Goal: Task Accomplishment & Management: Complete application form

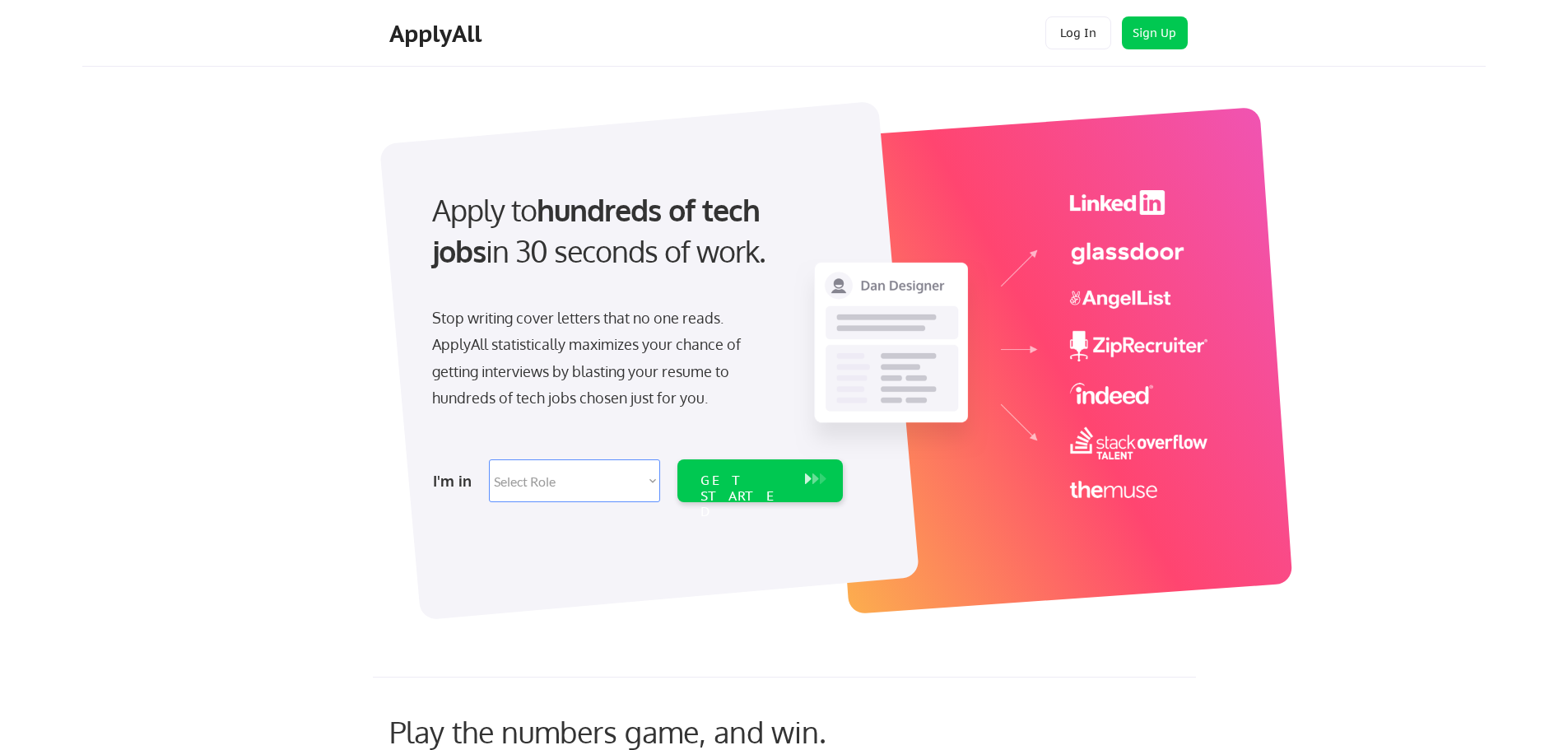
click at [620, 483] on select "Select Role Software Engineering Product Management Customer Success Sales UI/U…" at bounding box center [574, 481] width 171 height 43
select select ""sales0""
click at [488, 460] on select "Select Role Software Engineering Product Management Customer Success Sales UI/U…" at bounding box center [574, 481] width 171 height 43
select select ""sales0""
click at [742, 494] on div "GET STARTED" at bounding box center [744, 481] width 104 height 43
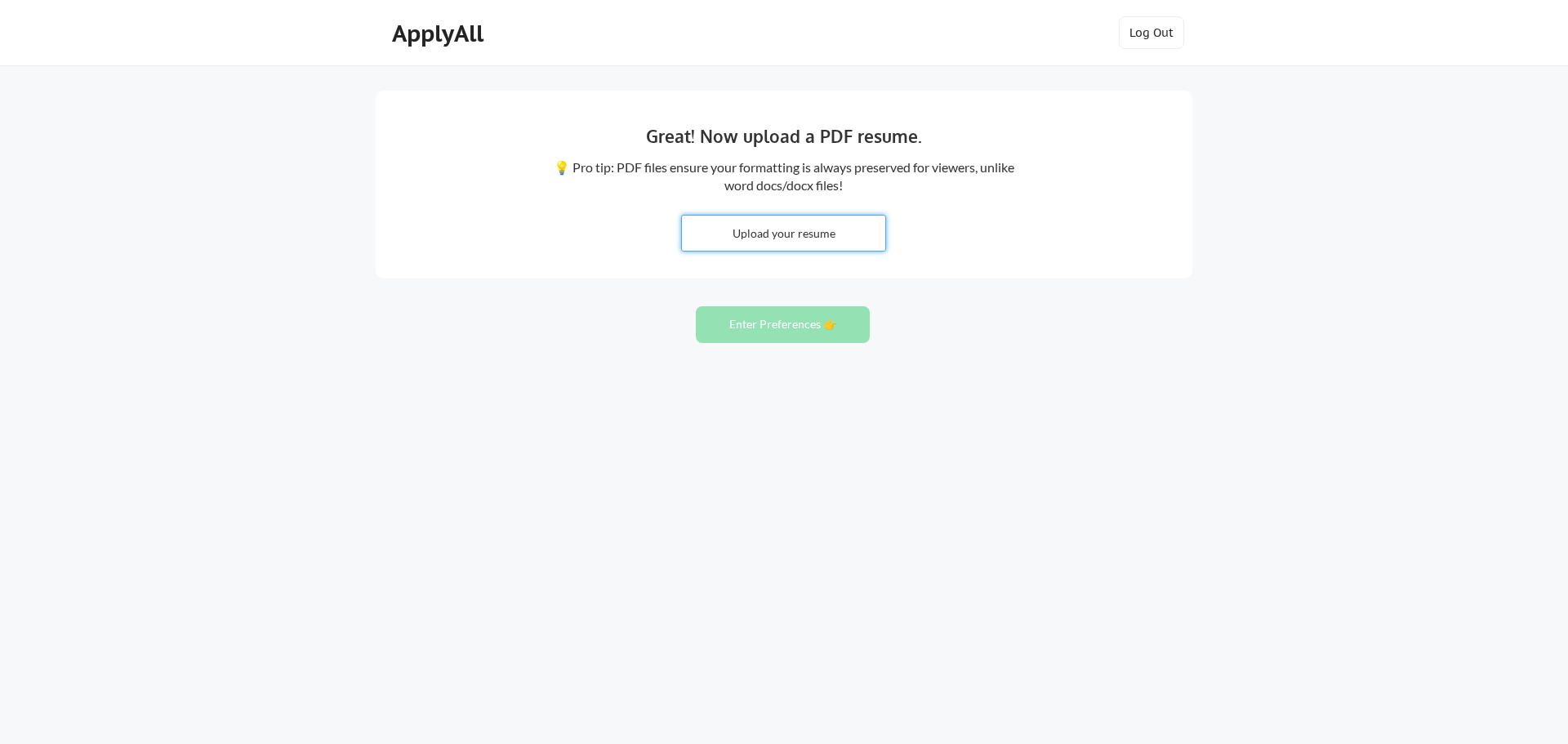
click at [792, 231] on input "file" at bounding box center [784, 233] width 204 height 36
type input "C:\fakepath\Eterovich Bio Aug 2025 - Industrial.pptx"
click at [771, 241] on input "file" at bounding box center [784, 233] width 204 height 36
click at [793, 321] on button "Enter Preferences 👉" at bounding box center [783, 324] width 174 height 36
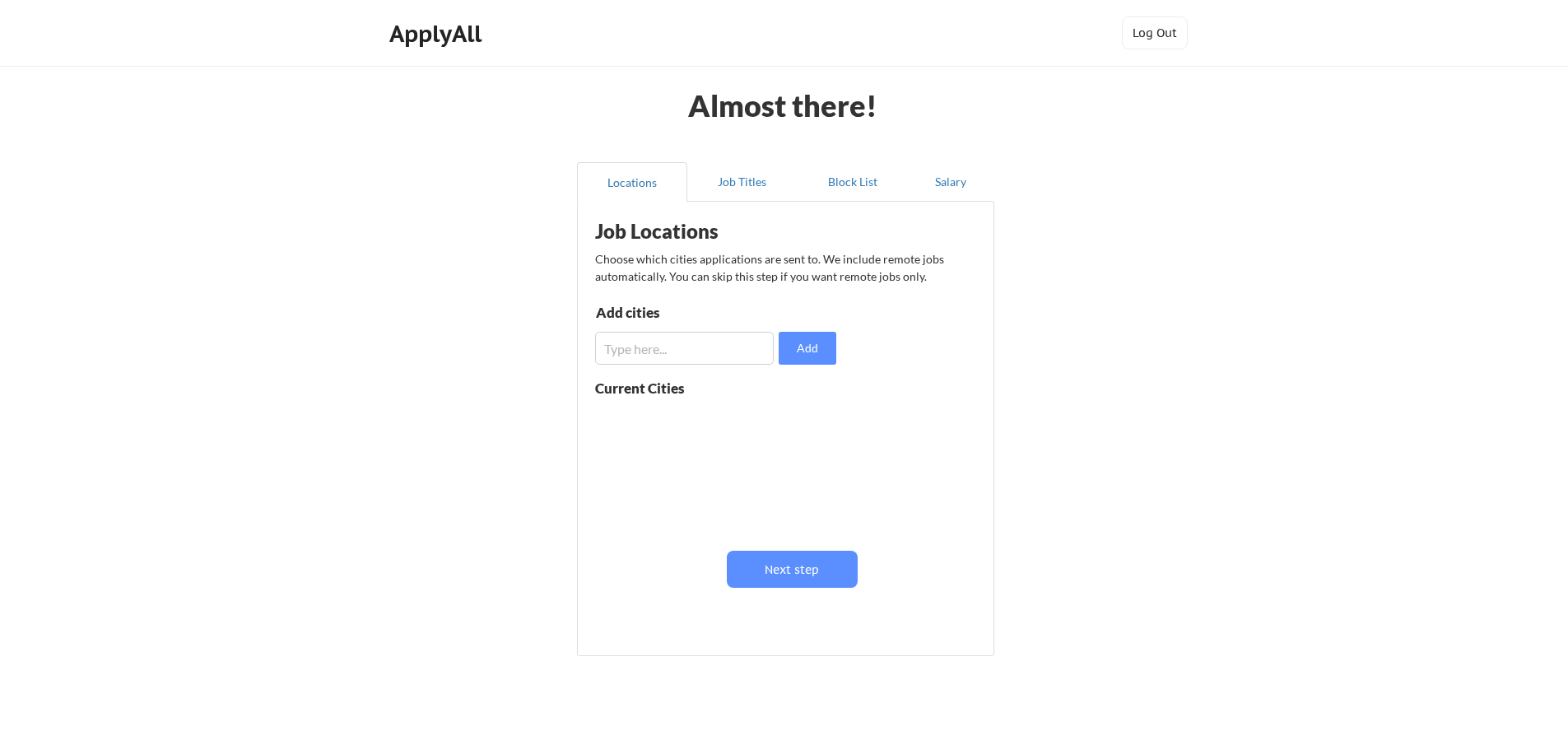
click at [651, 408] on div at bounding box center [698, 468] width 207 height 130
click at [700, 438] on div at bounding box center [698, 468] width 207 height 130
click at [684, 353] on input "input" at bounding box center [684, 348] width 179 height 33
type input "r"
type input "cleveland"
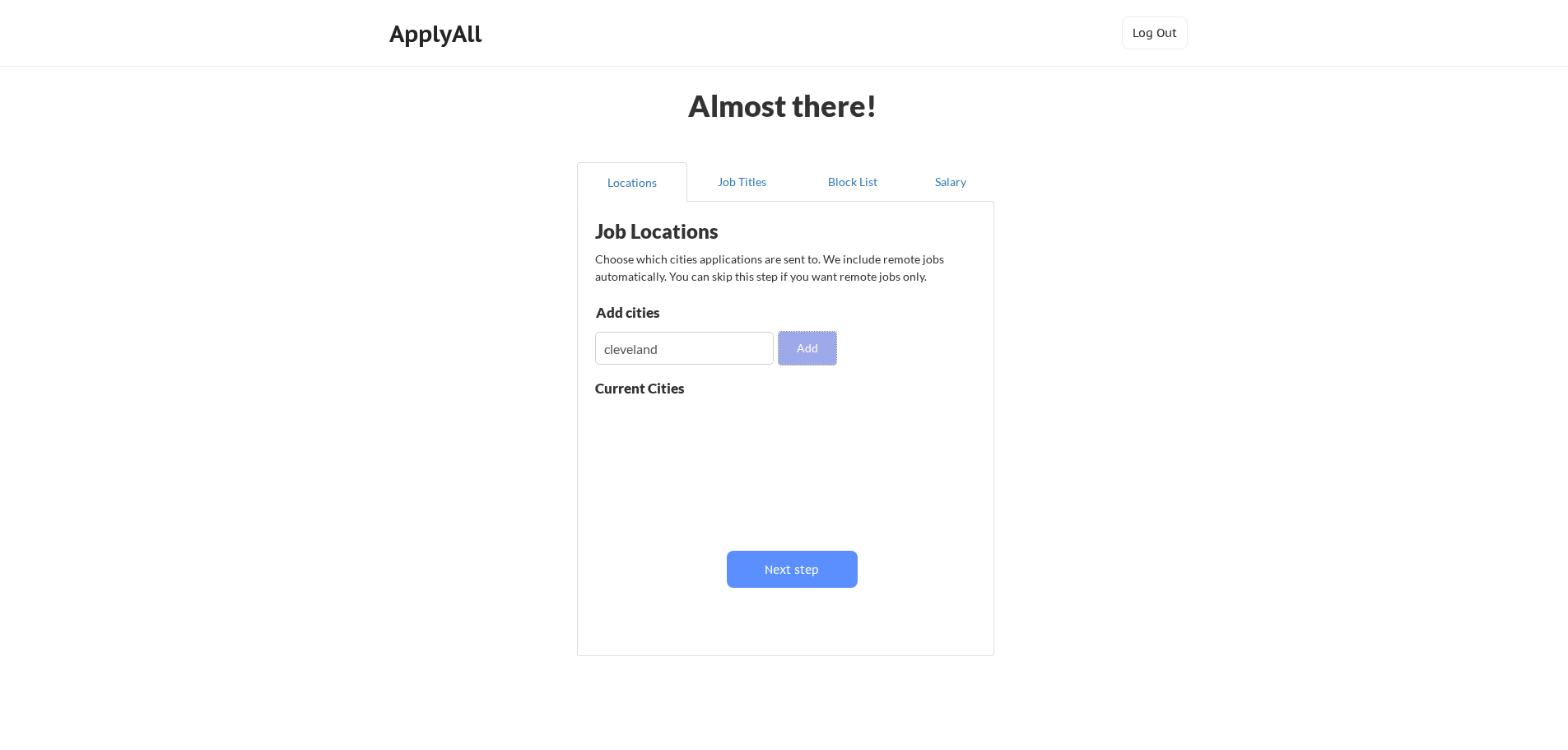
click at [808, 350] on button "Add" at bounding box center [808, 348] width 58 height 33
click at [786, 421] on button at bounding box center [785, 420] width 13 height 13
click at [795, 565] on button "Next step" at bounding box center [791, 569] width 131 height 37
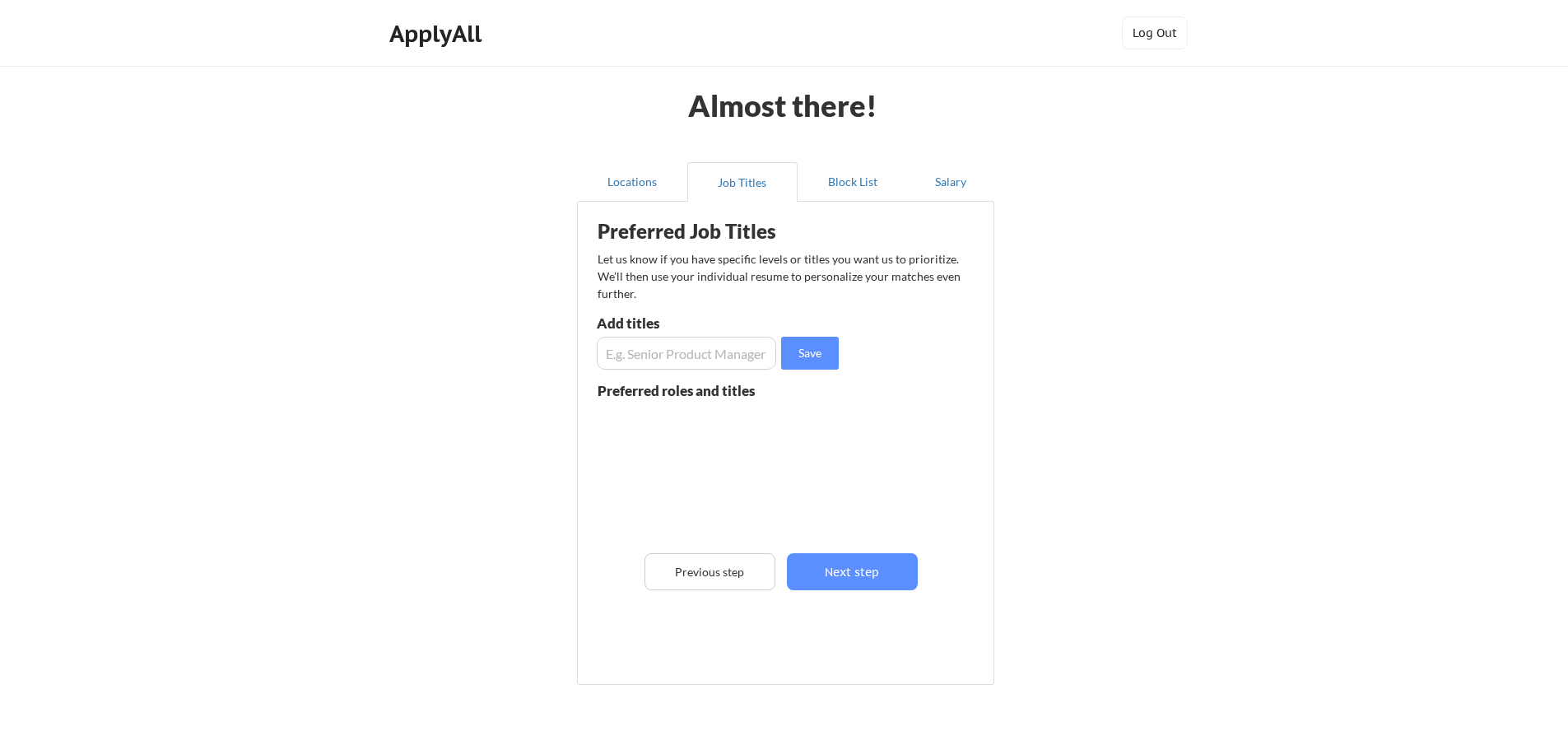
click at [677, 350] on input "input" at bounding box center [686, 353] width 179 height 33
type input "VP of Sales"
click at [809, 350] on button "Save" at bounding box center [810, 353] width 58 height 33
click at [738, 353] on input "input" at bounding box center [686, 353] width 179 height 33
type input "CRO"
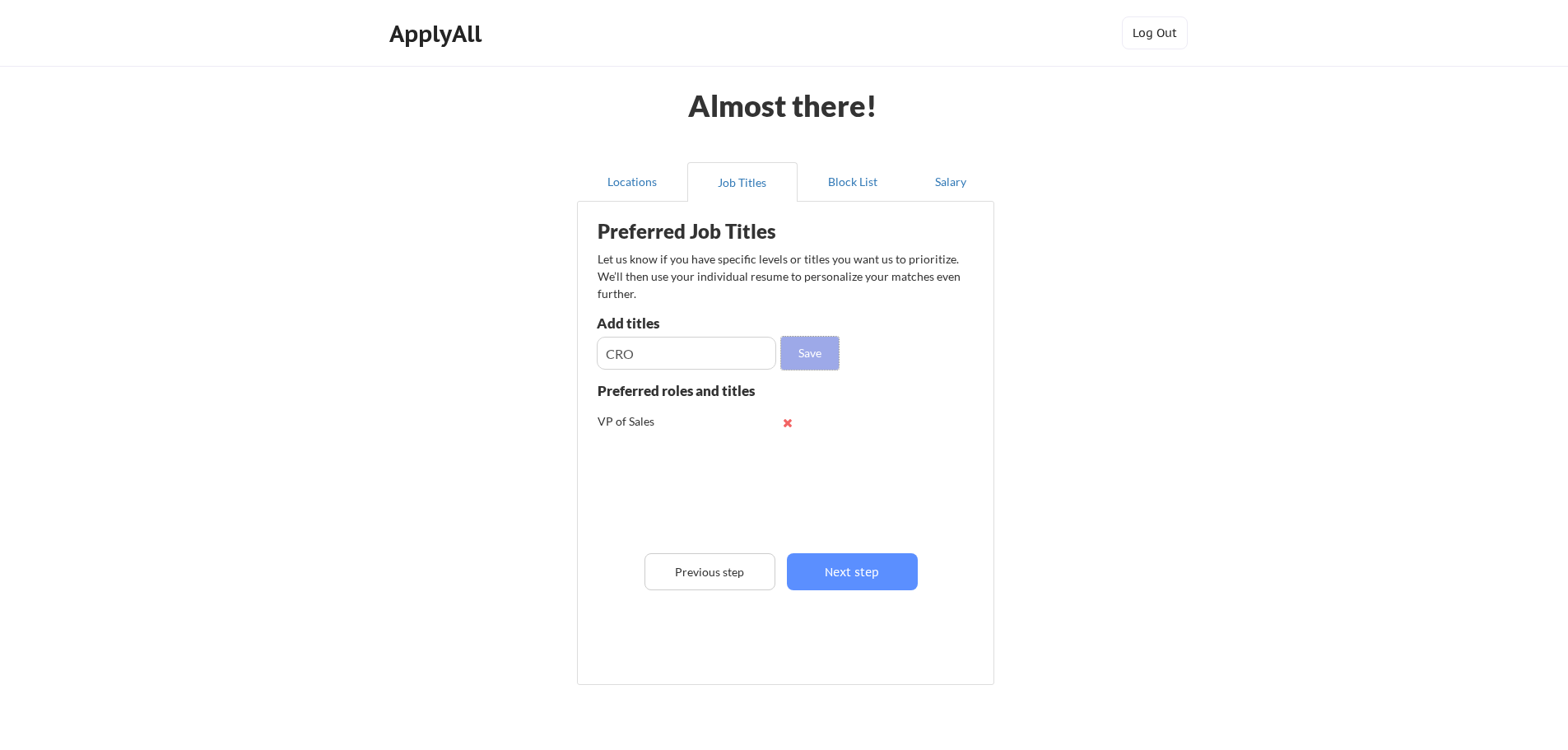
click at [803, 348] on button "Save" at bounding box center [810, 353] width 58 height 33
click at [694, 355] on input "input" at bounding box center [686, 353] width 179 height 33
type input "Chief Revenue Officer"
click at [810, 351] on button "Save" at bounding box center [810, 353] width 58 height 33
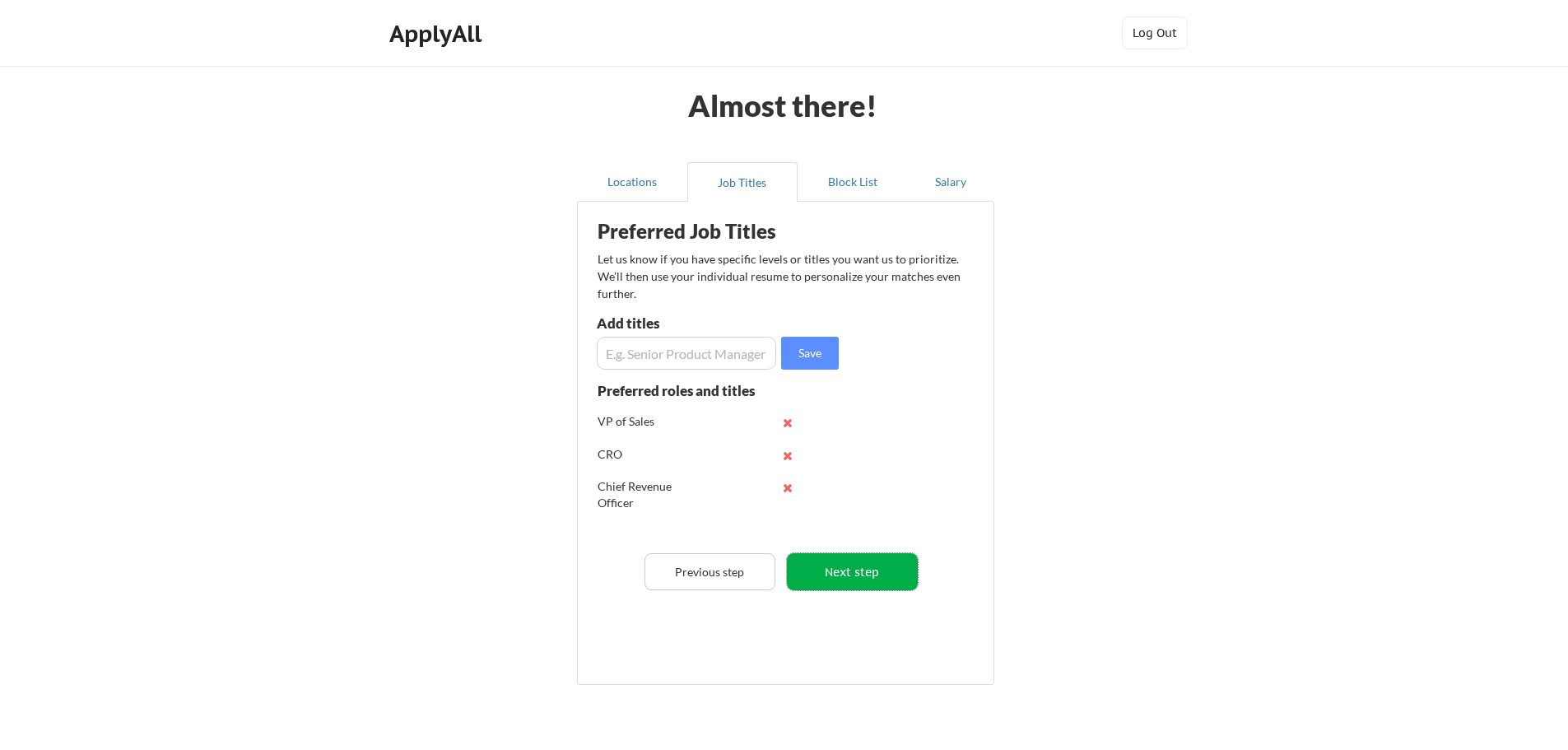
click at [873, 562] on button "Next step" at bounding box center [851, 572] width 131 height 37
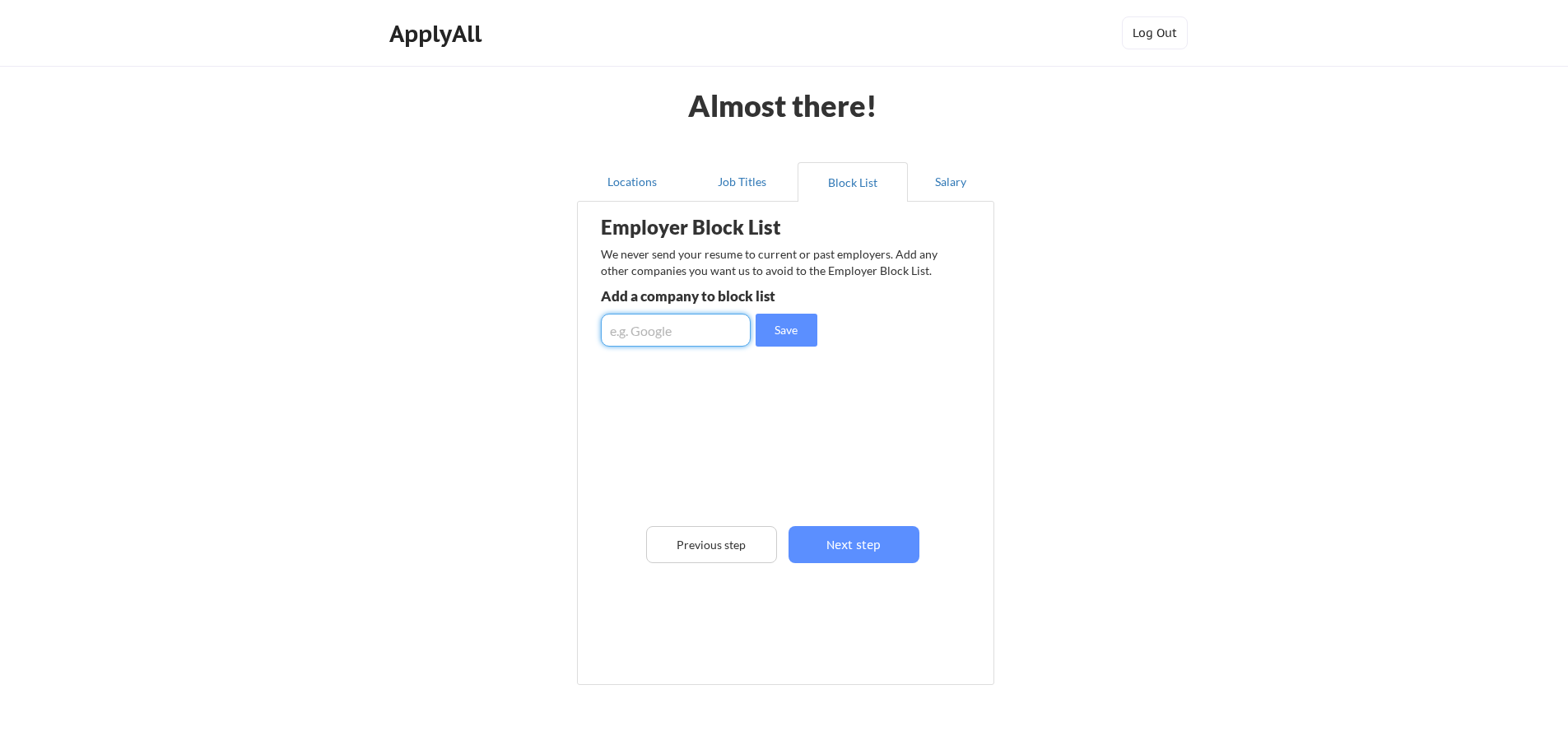
click at [682, 337] on input "input" at bounding box center [675, 330] width 150 height 33
type input "[DOMAIN_NAME]"
click at [781, 332] on button "Save" at bounding box center [786, 330] width 62 height 33
click at [661, 329] on input "input" at bounding box center [675, 330] width 150 height 33
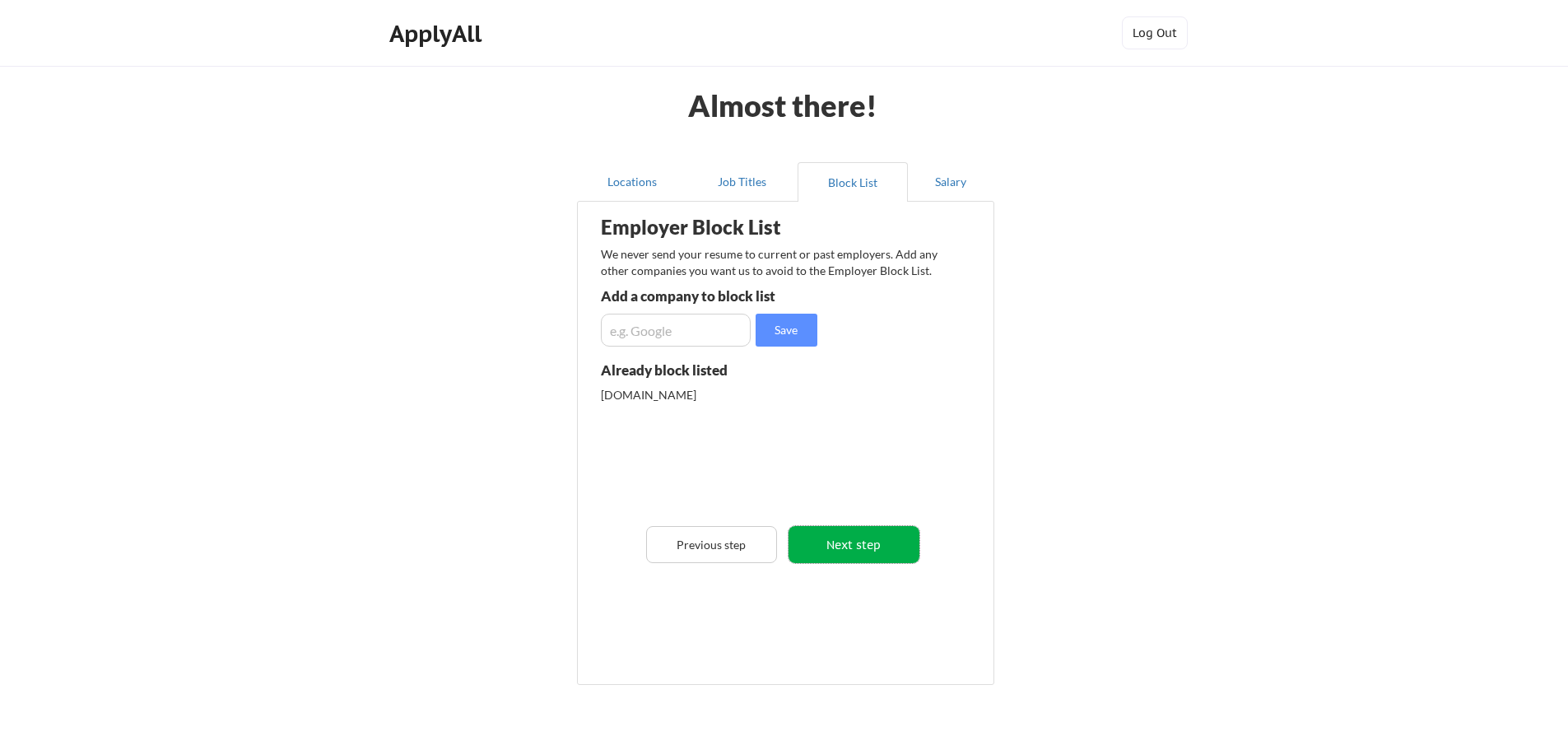
click at [858, 548] on button "Next step" at bounding box center [853, 545] width 131 height 37
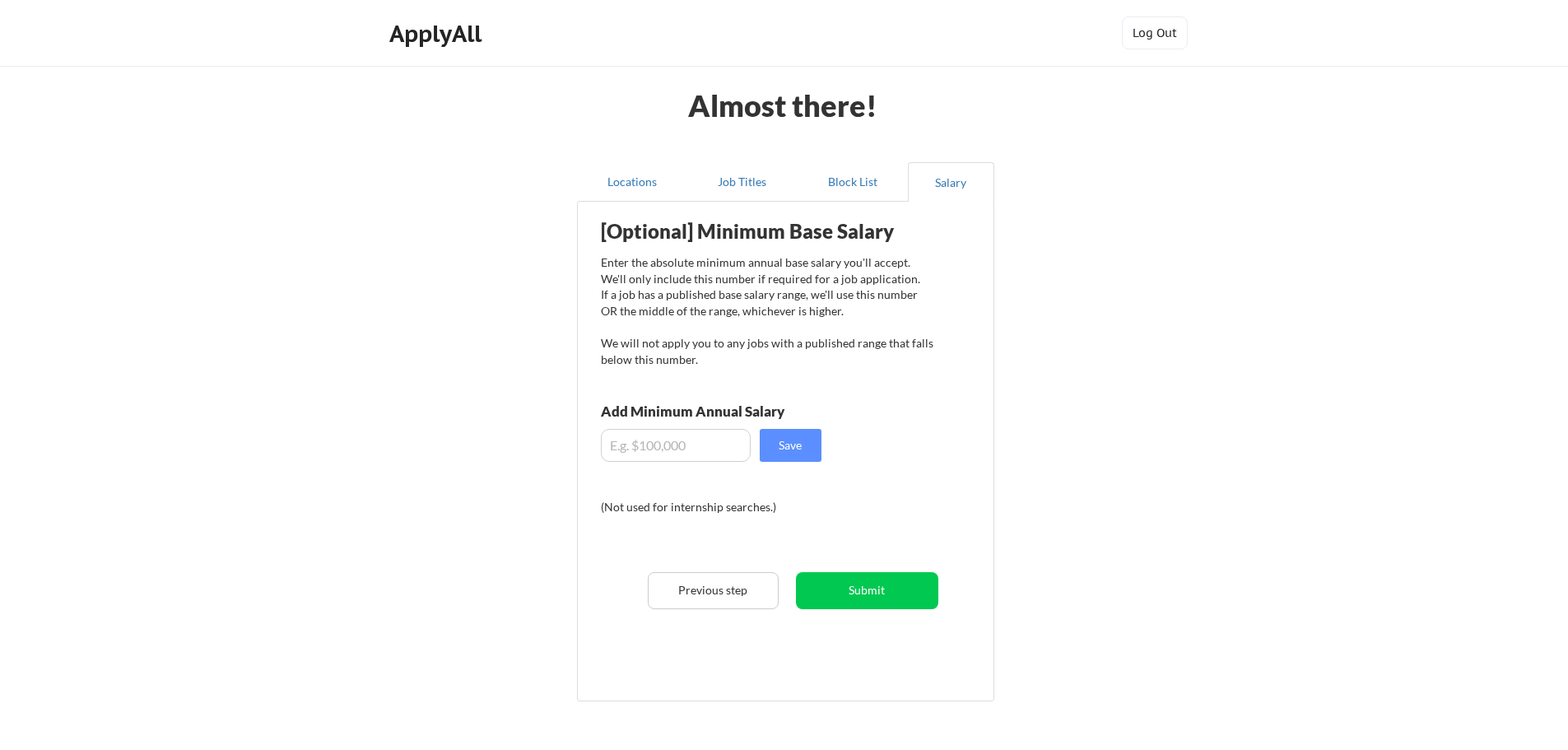
click at [667, 448] on input "input" at bounding box center [675, 445] width 150 height 33
click at [794, 447] on button "Save" at bounding box center [790, 445] width 62 height 33
drag, startPoint x: 695, startPoint y: 442, endPoint x: 596, endPoint y: 448, distance: 99.2
click at [596, 448] on div "[Optional] Minimum Base Salary Enter the absolute minimum annual base salary yo…" at bounding box center [788, 445] width 405 height 471
type input "$200,000"
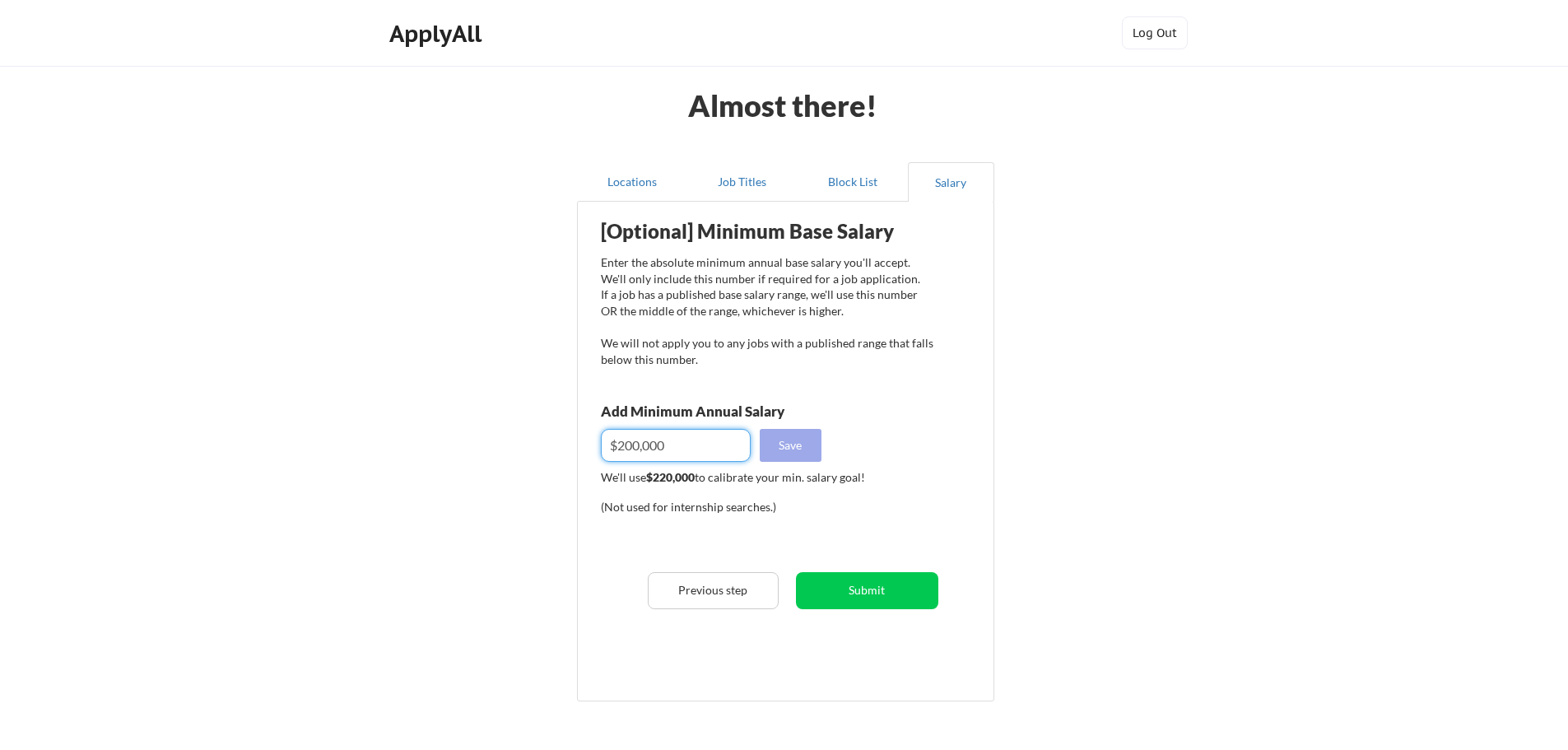
click at [798, 438] on button "Save" at bounding box center [790, 445] width 62 height 33
click at [867, 586] on button "Submit" at bounding box center [867, 590] width 142 height 37
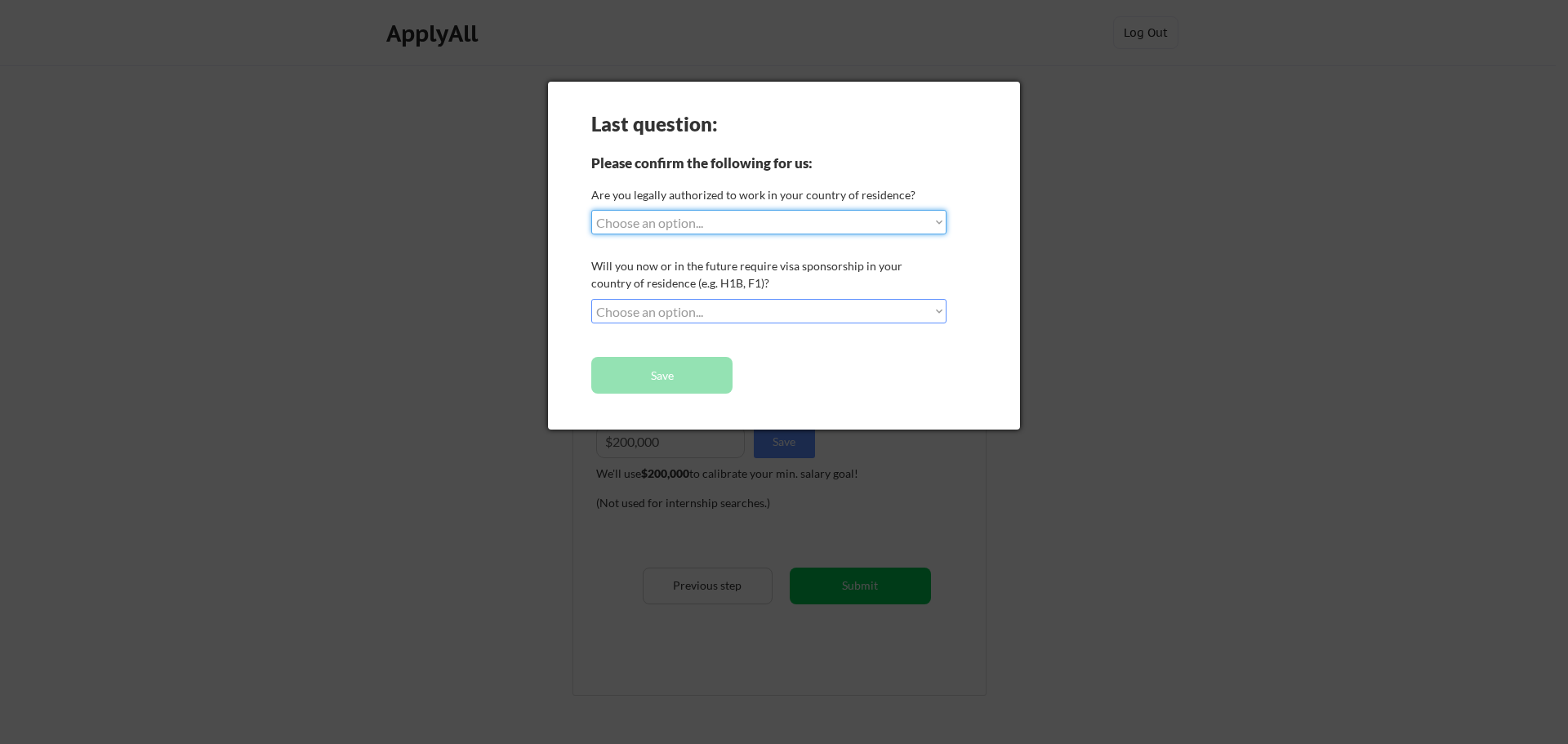
click at [741, 222] on select "Choose an option... Yes, I am a [DEMOGRAPHIC_DATA] Citizen Yes, I am a [DEMOGRA…" at bounding box center [769, 223] width 355 height 25
select select ""yes__i_am_a_[DEMOGRAPHIC_DATA]""
click at [591, 210] on select "Choose an option... Yes, I am a [DEMOGRAPHIC_DATA] Citizen Yes, I am a [DEMOGRA…" at bounding box center [769, 223] width 355 height 25
click at [736, 311] on select "Choose an option... No, I will not need sponsorship Yes, I will need sponsorship" at bounding box center [769, 311] width 355 height 25
select select ""no__i_will_not_need_sponsorship""
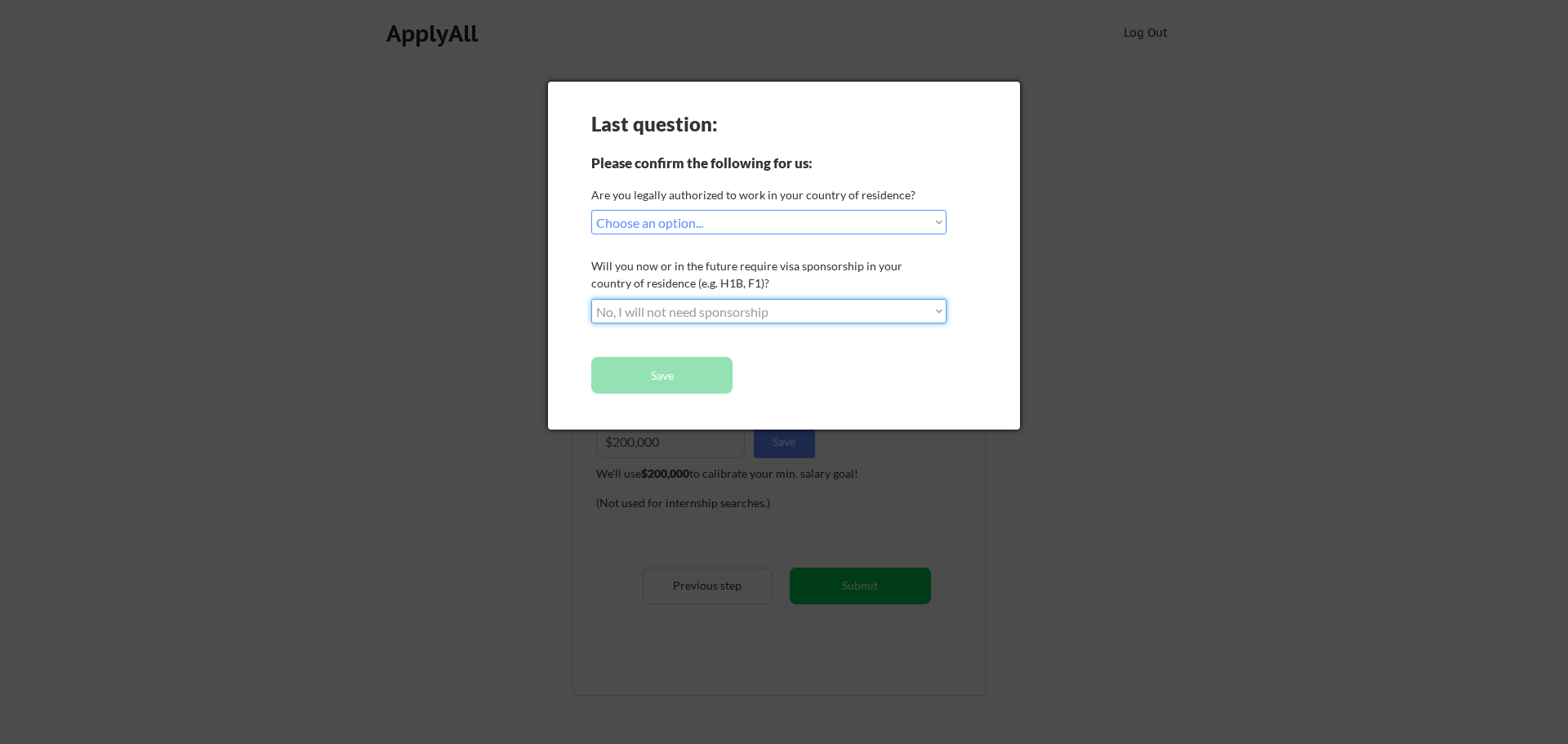
click at [591, 299] on select "Choose an option... No, I will not need sponsorship Yes, I will need sponsorship" at bounding box center [769, 311] width 355 height 25
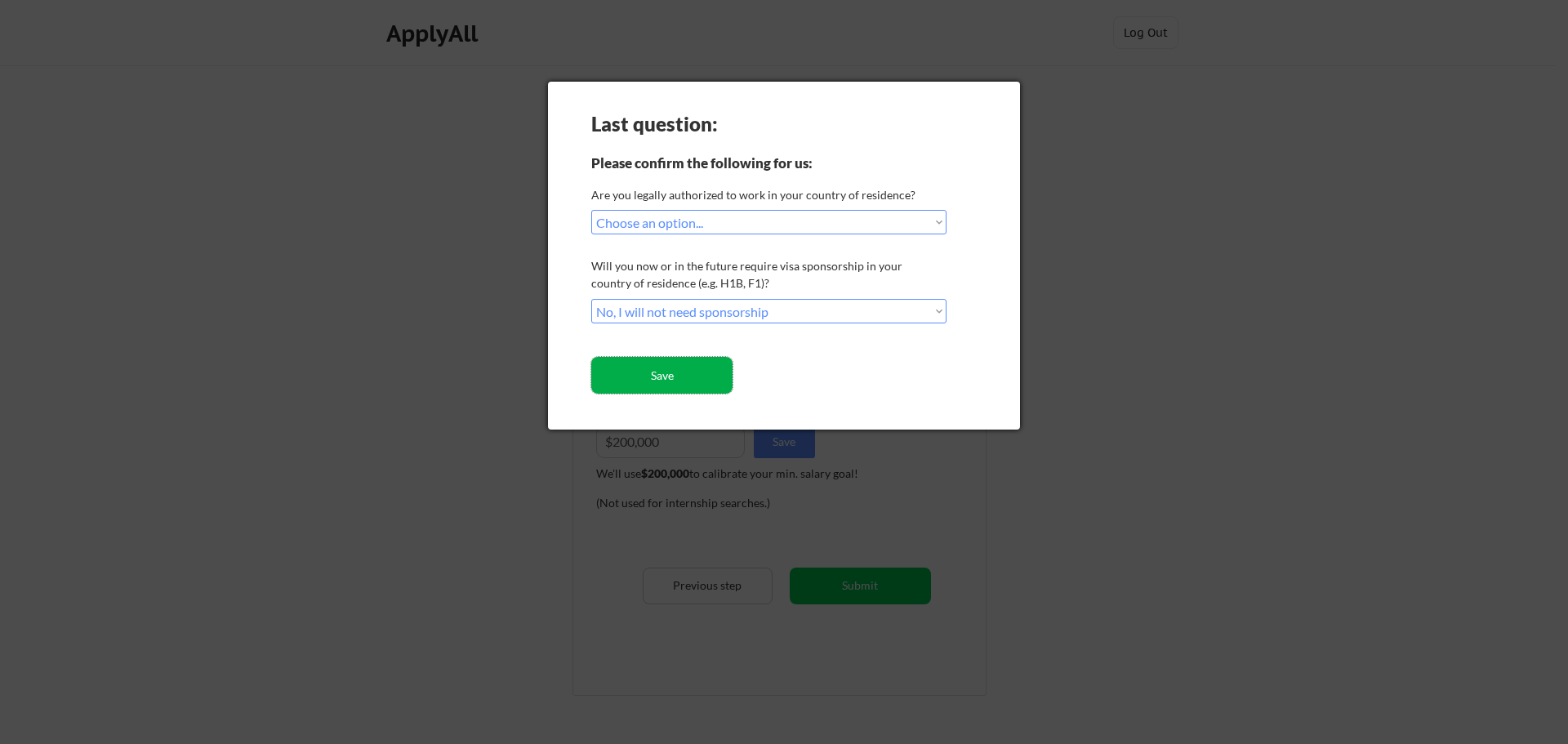
click at [694, 382] on button "Save" at bounding box center [662, 375] width 141 height 36
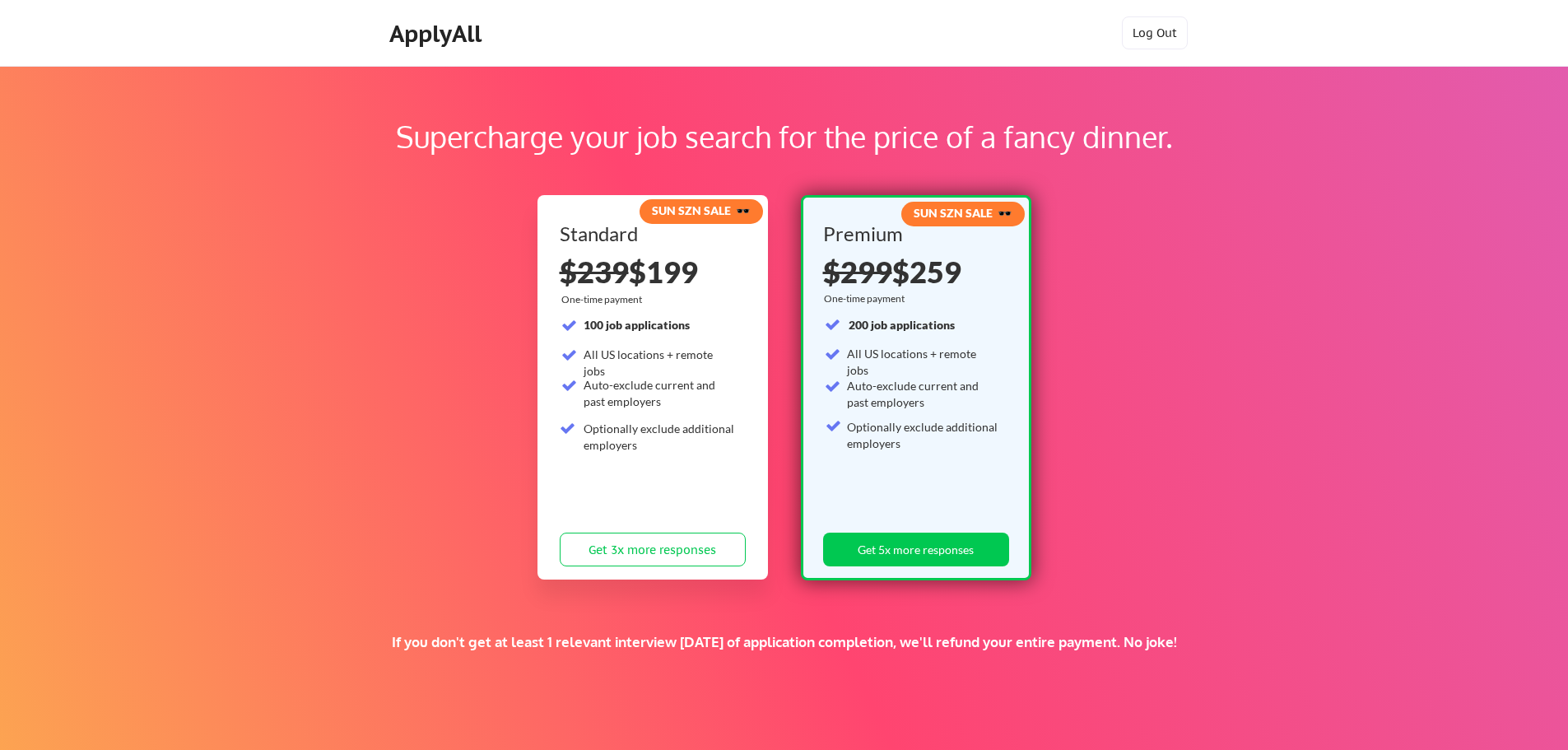
drag, startPoint x: 554, startPoint y: 643, endPoint x: 1230, endPoint y: 647, distance: 676.0
click at [1230, 647] on div "If you don't get at least 1 relevant interview [DATE] of application completion…" at bounding box center [784, 642] width 996 height 18
click at [1231, 647] on div "If you don't get at least 1 relevant interview within 1 month of application co…" at bounding box center [784, 642] width 996 height 18
click at [1217, 628] on div "Supercharge your job search for the price of a fancy dinner. SUN SZN SALE 🕶️ St…" at bounding box center [784, 516] width 1568 height 900
click at [693, 211] on strong "SUN SZN SALE 🕶️" at bounding box center [700, 210] width 98 height 14
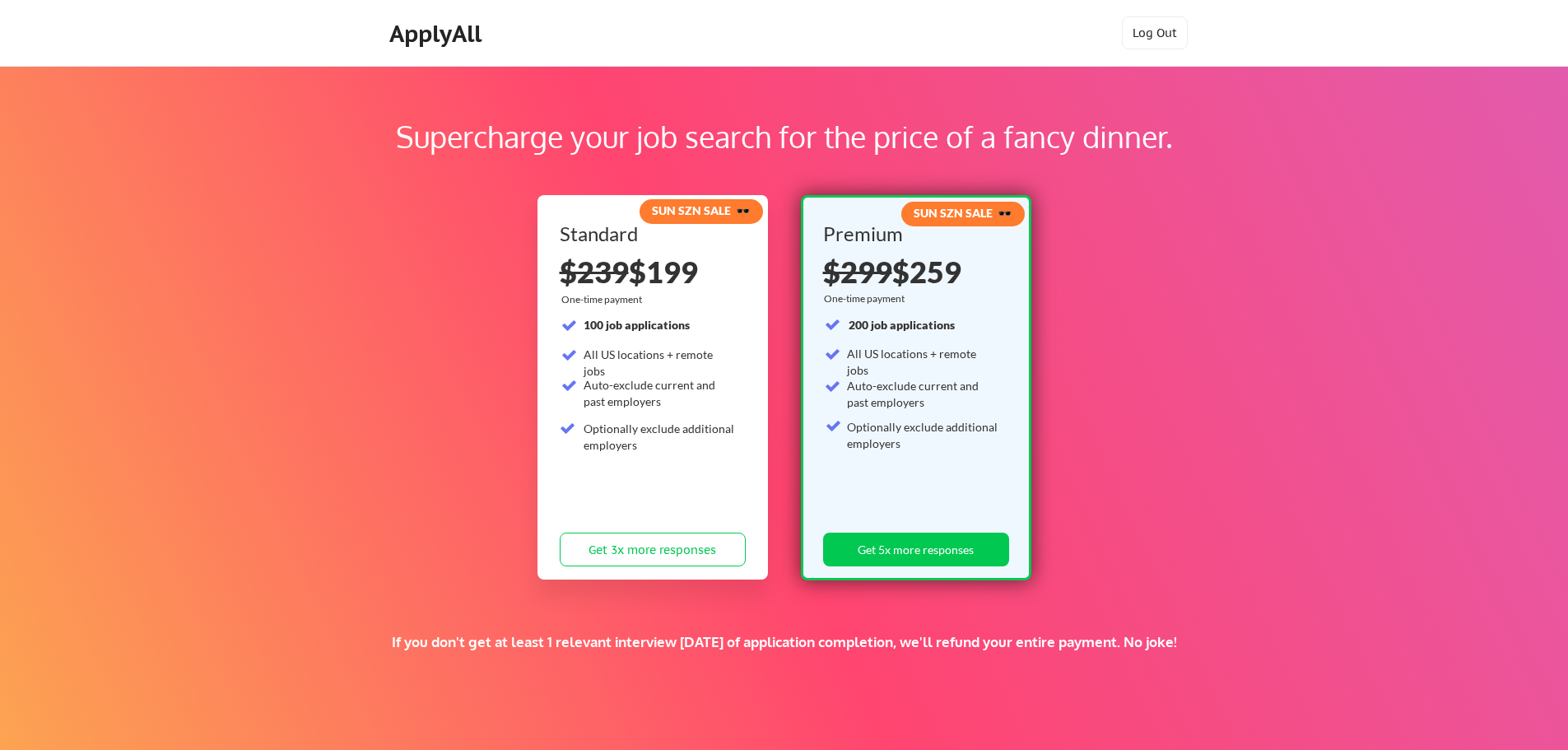
click at [740, 205] on strong "SUN SZN SALE 🕶️" at bounding box center [700, 210] width 98 height 14
click at [666, 544] on button "Get 3x more responses" at bounding box center [652, 549] width 186 height 34
